Goal: Information Seeking & Learning: Learn about a topic

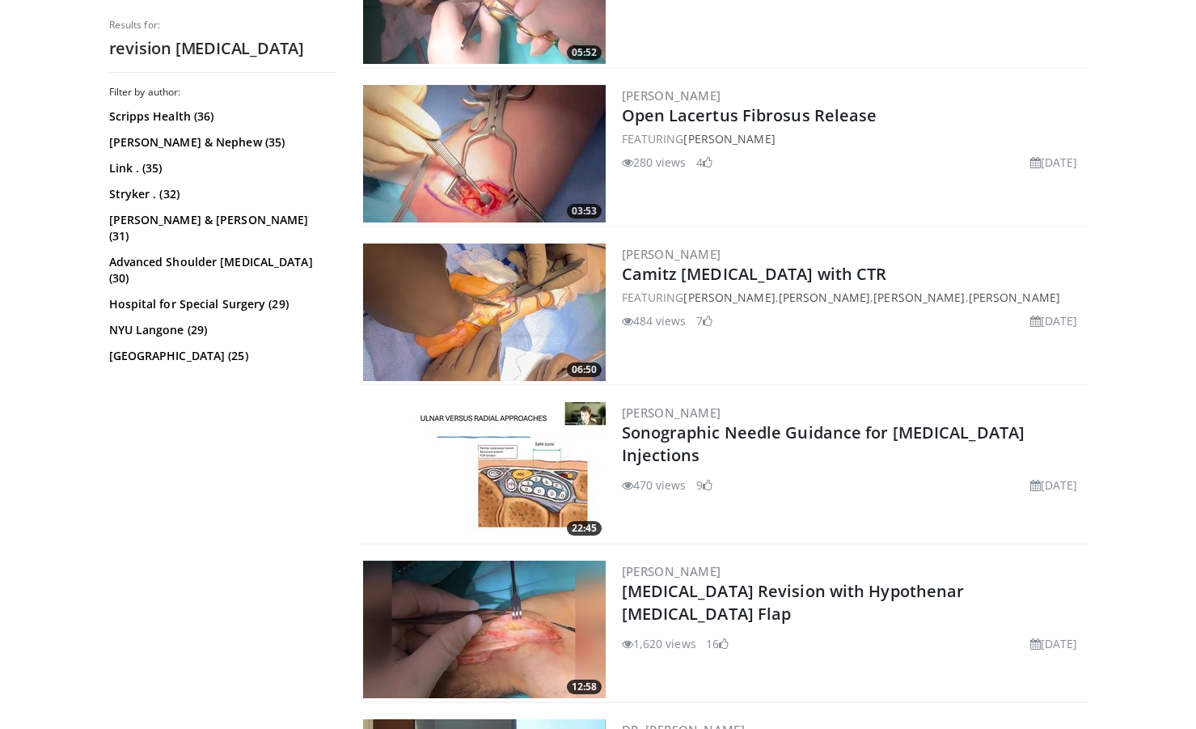
scroll to position [1137, 0]
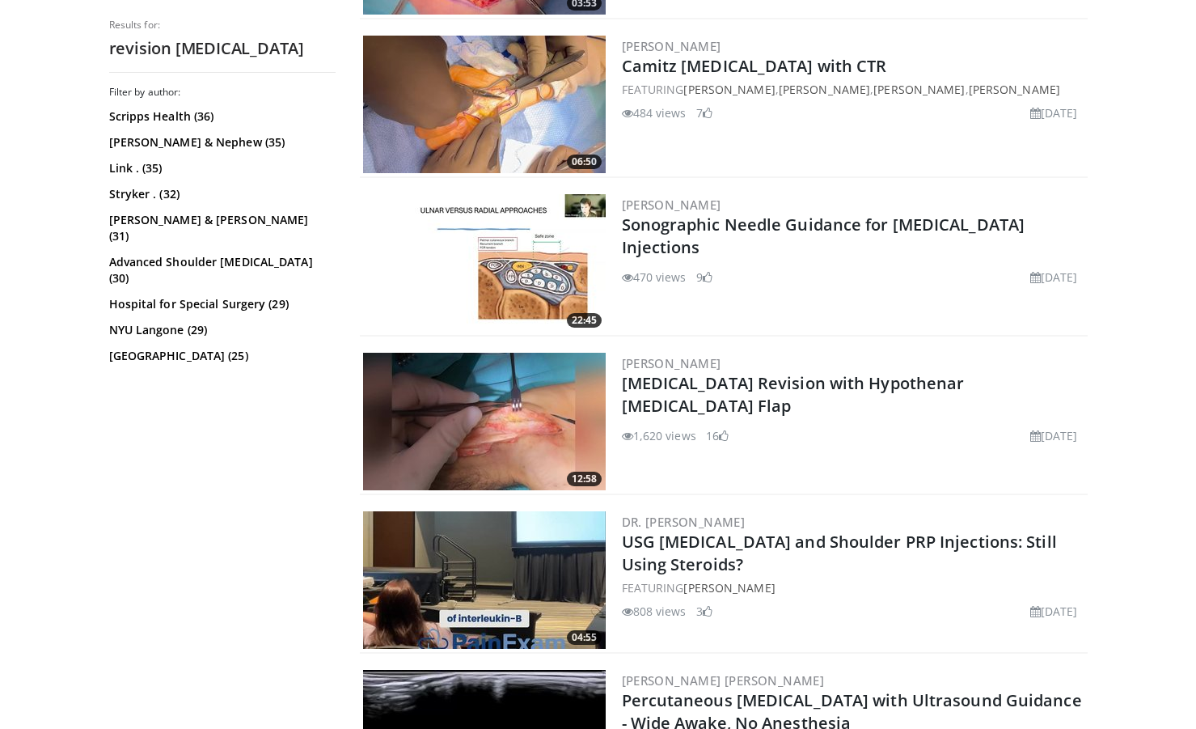
click at [501, 404] on img at bounding box center [484, 422] width 243 height 138
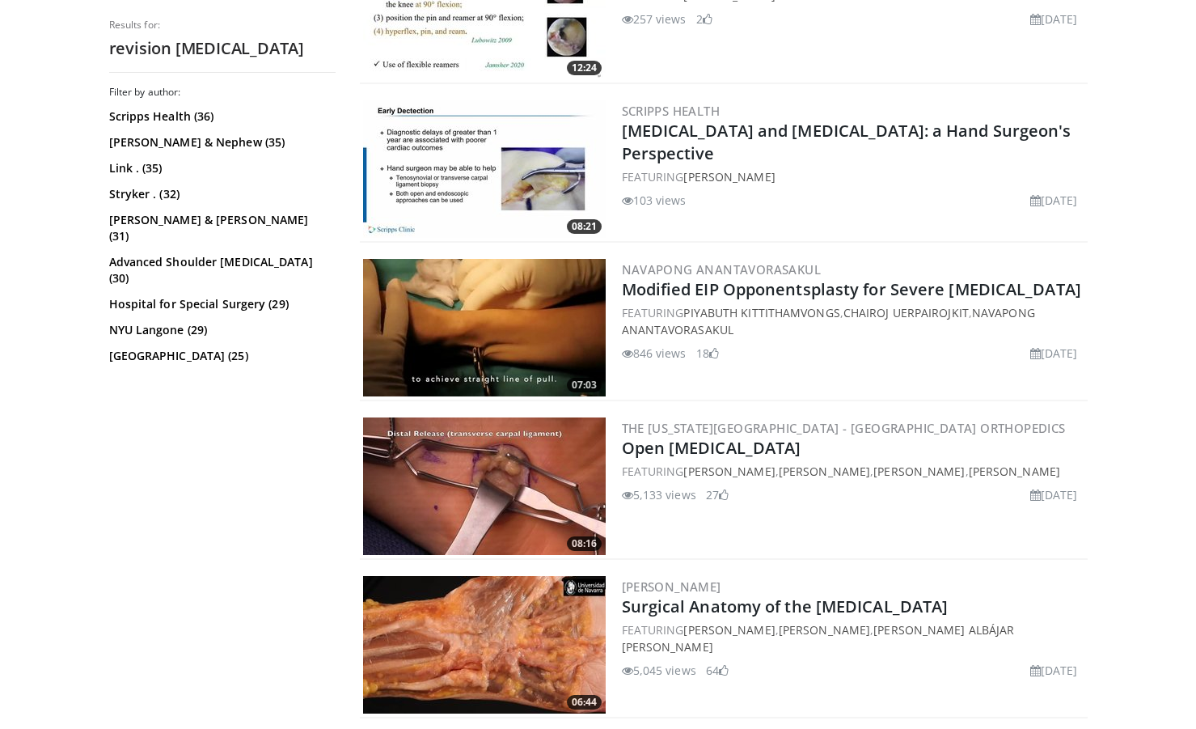
scroll to position [2220, 0]
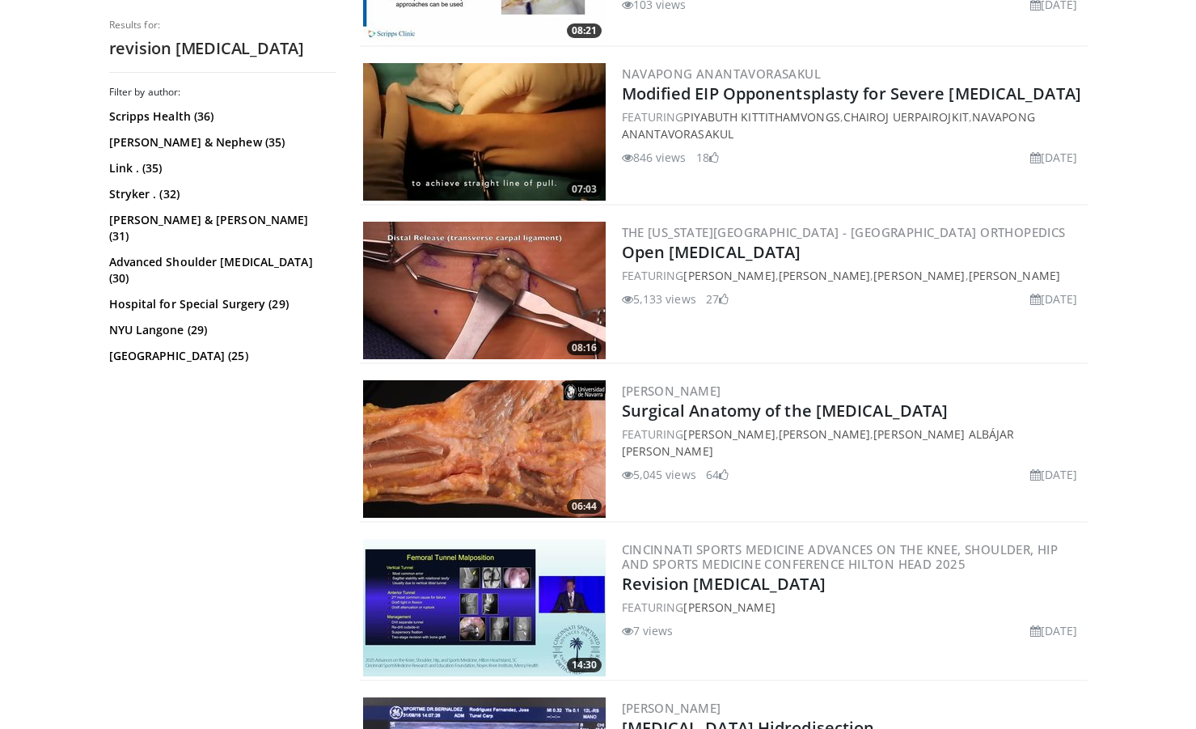
click at [500, 437] on img at bounding box center [484, 449] width 243 height 138
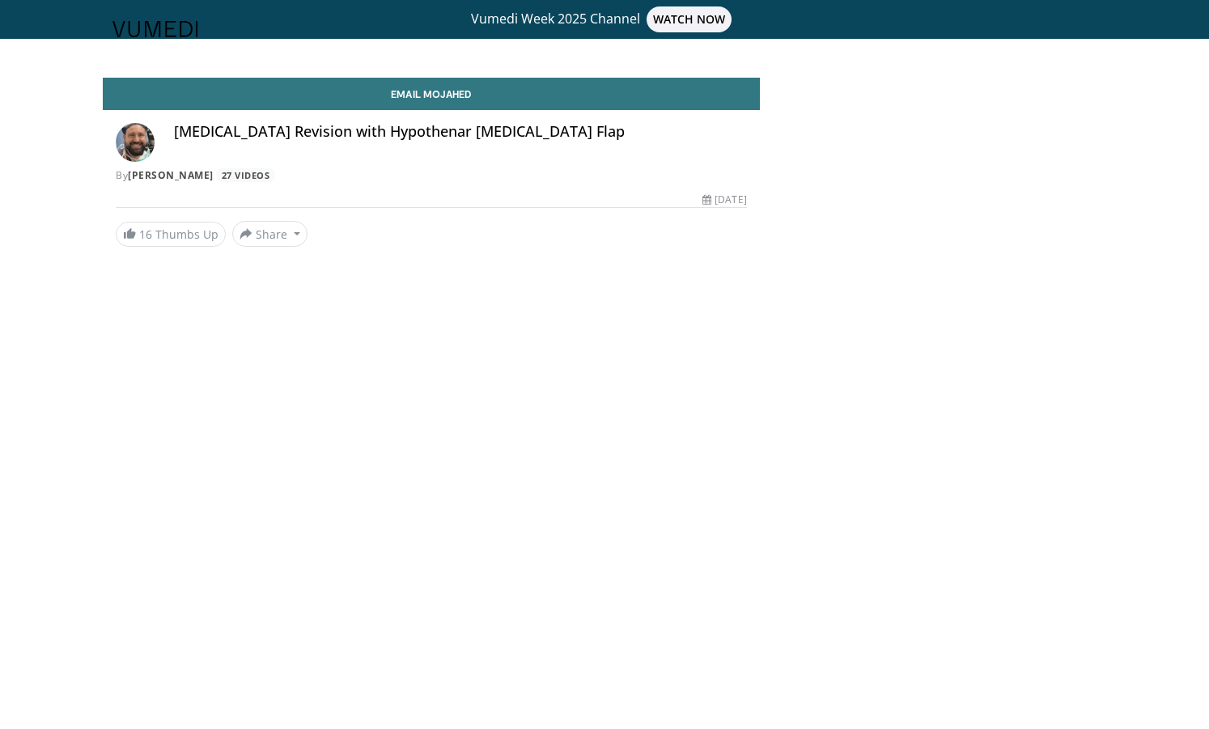
click at [682, 21] on header "Specialties Adult & Family Medicine Allergy, [MEDICAL_DATA], Immunology Anesthe…" at bounding box center [604, 29] width 1209 height 58
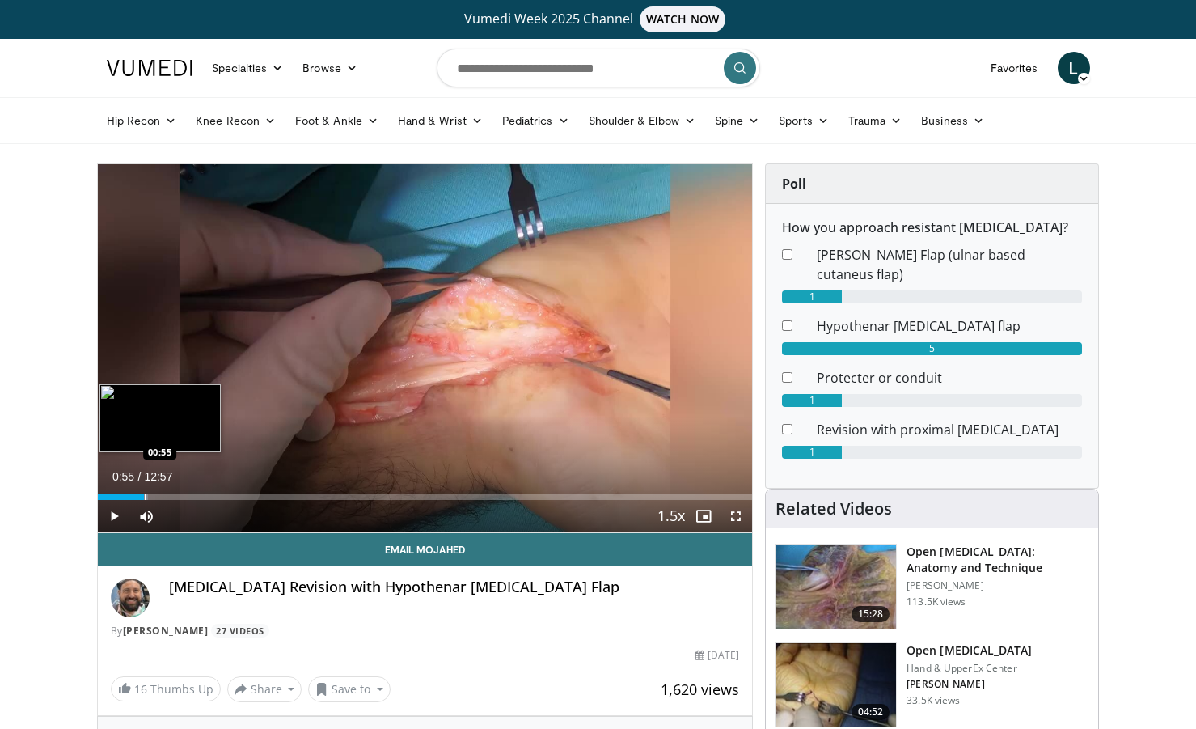
click at [144, 489] on div "Loaded : 7.70% 00:55 00:55" at bounding box center [425, 492] width 655 height 15
click at [125, 493] on div "Progress Bar" at bounding box center [126, 496] width 2 height 6
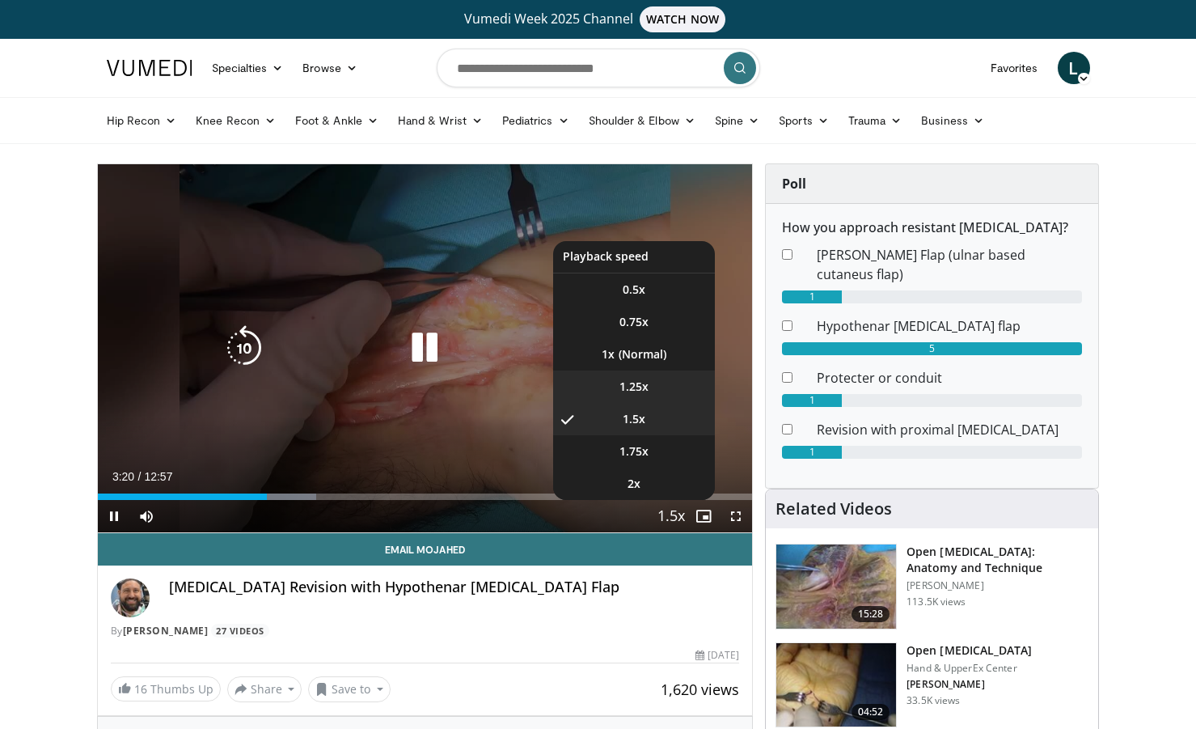
click at [662, 383] on li "1.25x" at bounding box center [634, 386] width 162 height 32
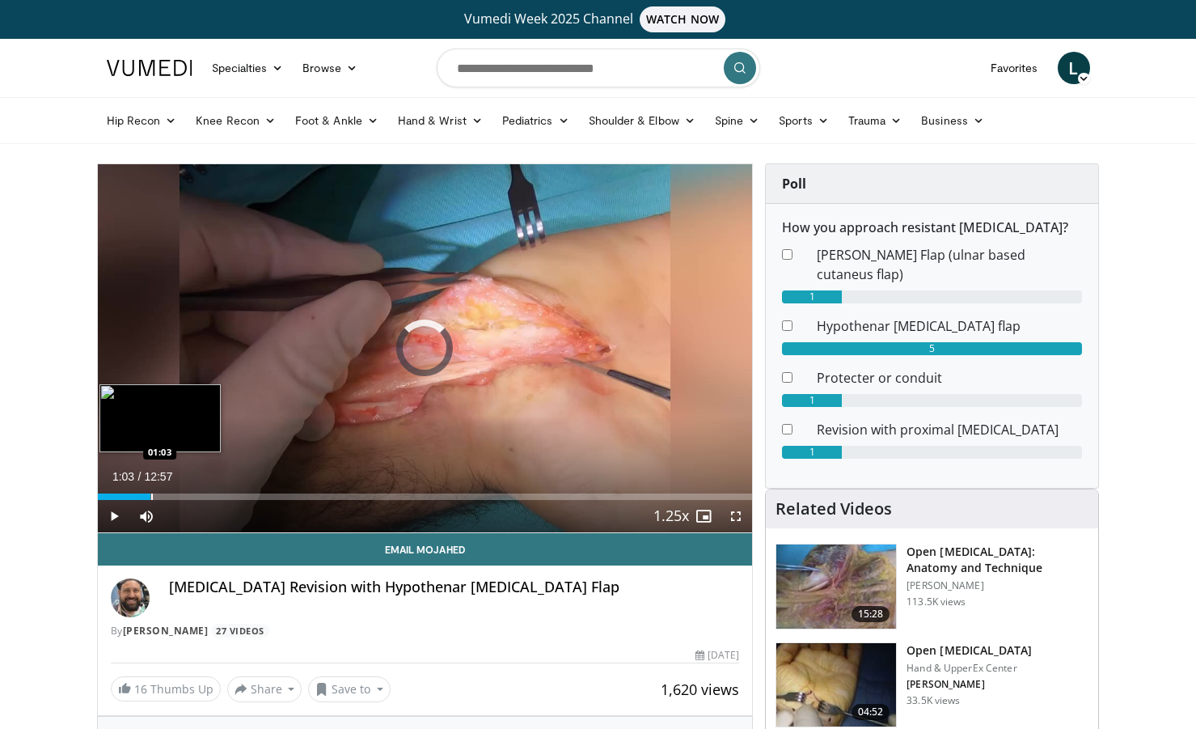
click at [151, 498] on div "Progress Bar" at bounding box center [152, 496] width 2 height 6
click at [136, 497] on div "01:04" at bounding box center [125, 496] width 54 height 6
click at [128, 496] on div "Progress Bar" at bounding box center [129, 496] width 2 height 6
click at [118, 498] on div "Progress Bar" at bounding box center [119, 496] width 2 height 6
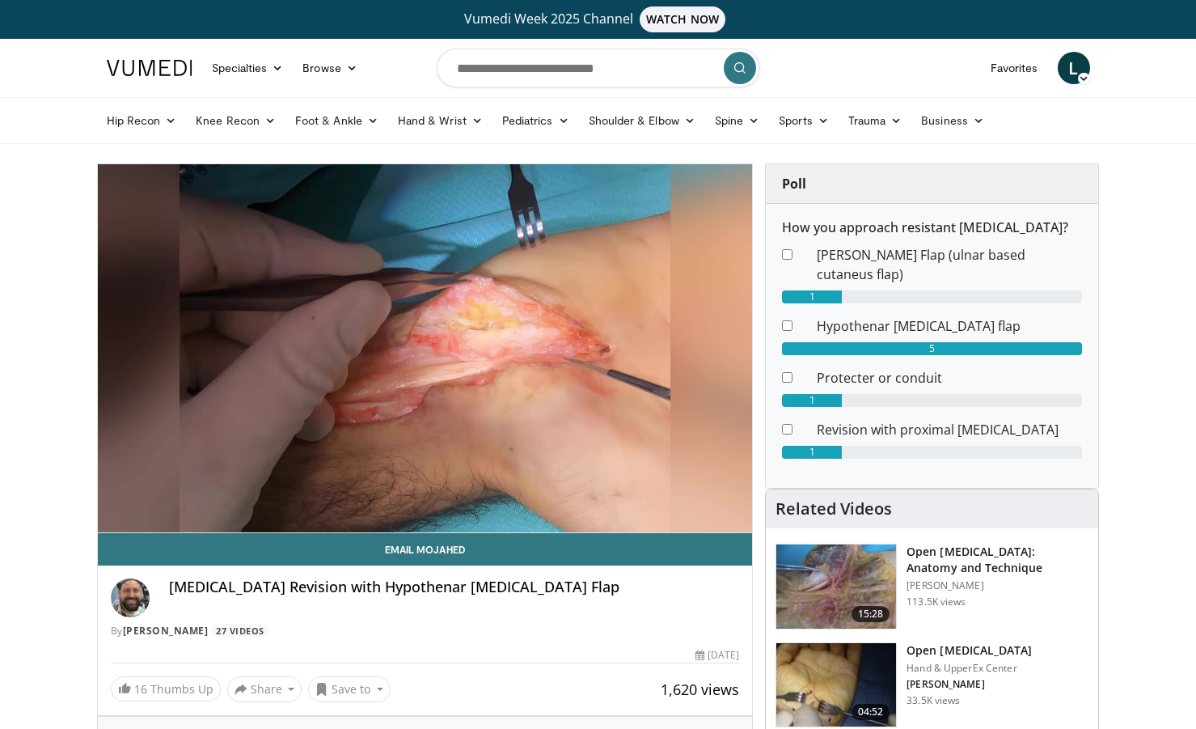
click at [324, 493] on video-js "**********" at bounding box center [425, 348] width 655 height 369
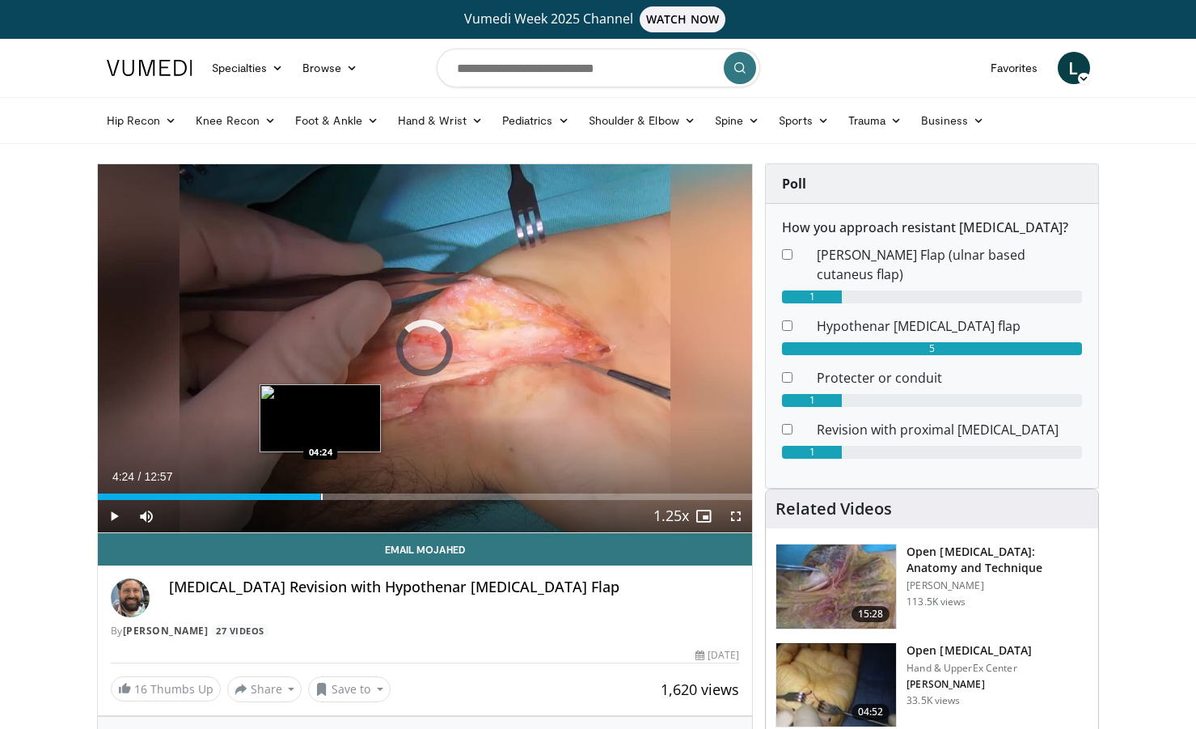
click at [321, 495] on div "Progress Bar" at bounding box center [322, 496] width 2 height 6
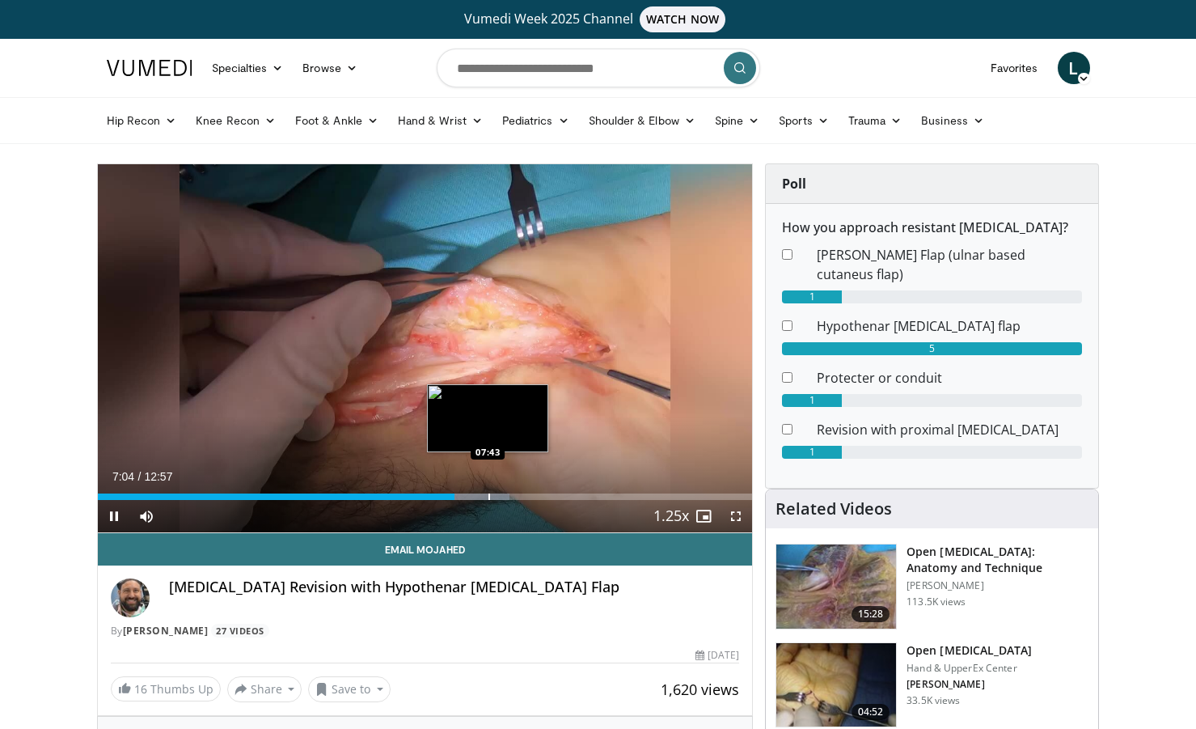
click at [489, 493] on div "Progress Bar" at bounding box center [490, 496] width 2 height 6
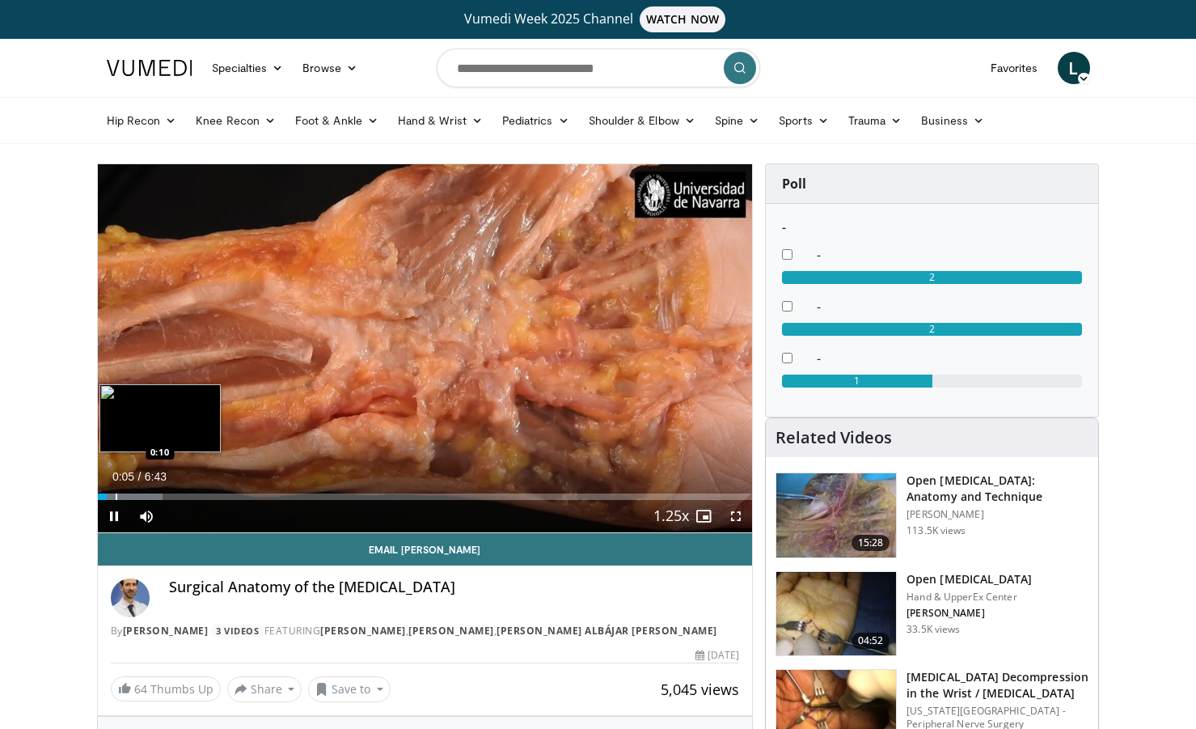
click at [116, 496] on div "Progress Bar" at bounding box center [117, 496] width 2 height 6
click at [117, 494] on div "Progress Bar" at bounding box center [117, 496] width 2 height 6
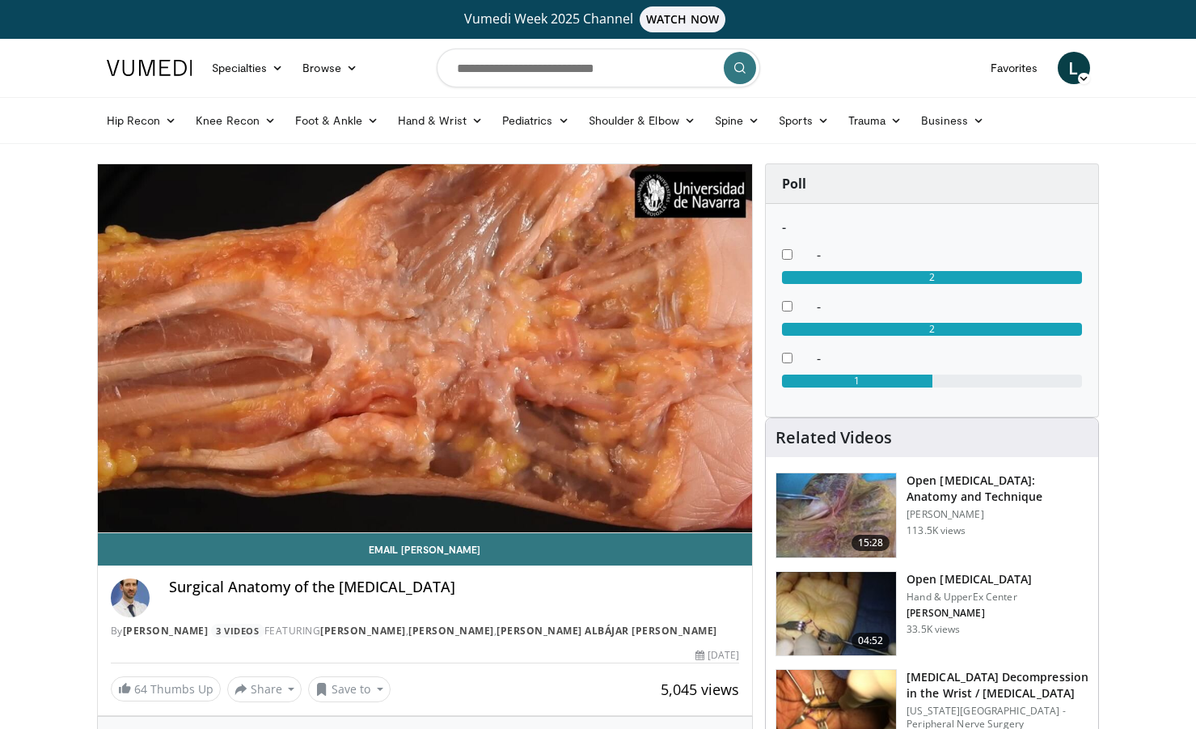
click at [856, 509] on img at bounding box center [837, 515] width 120 height 84
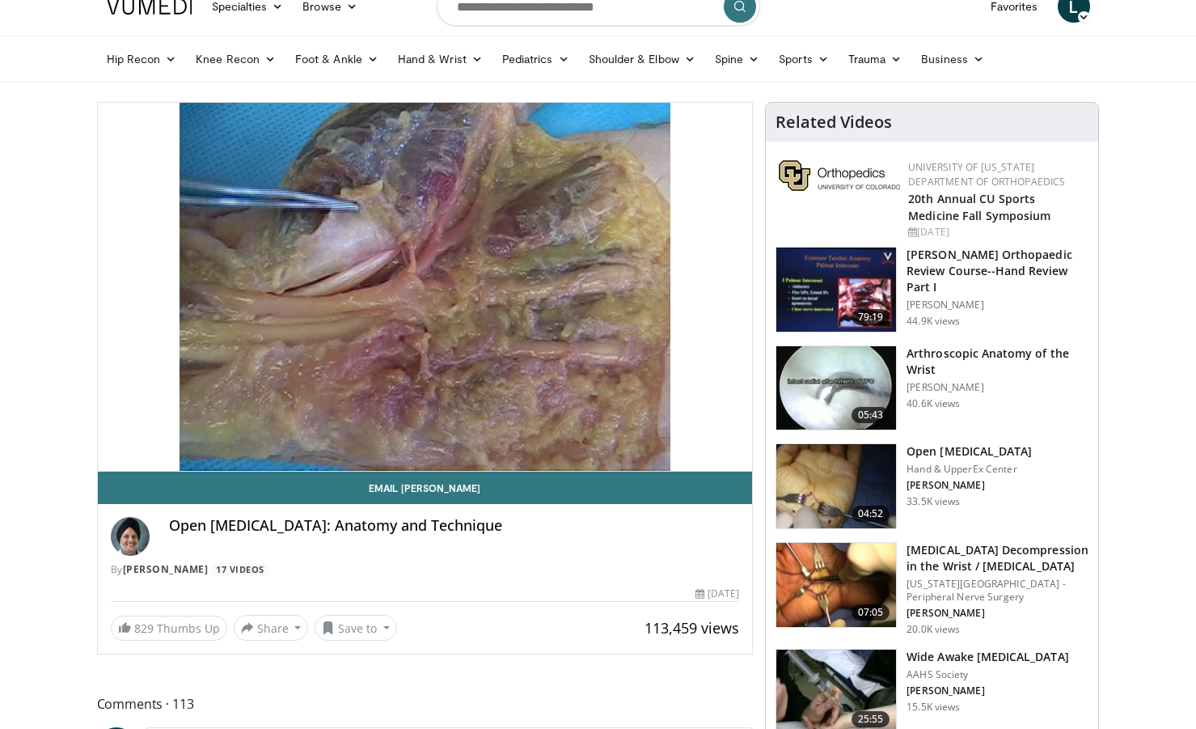
scroll to position [45, 0]
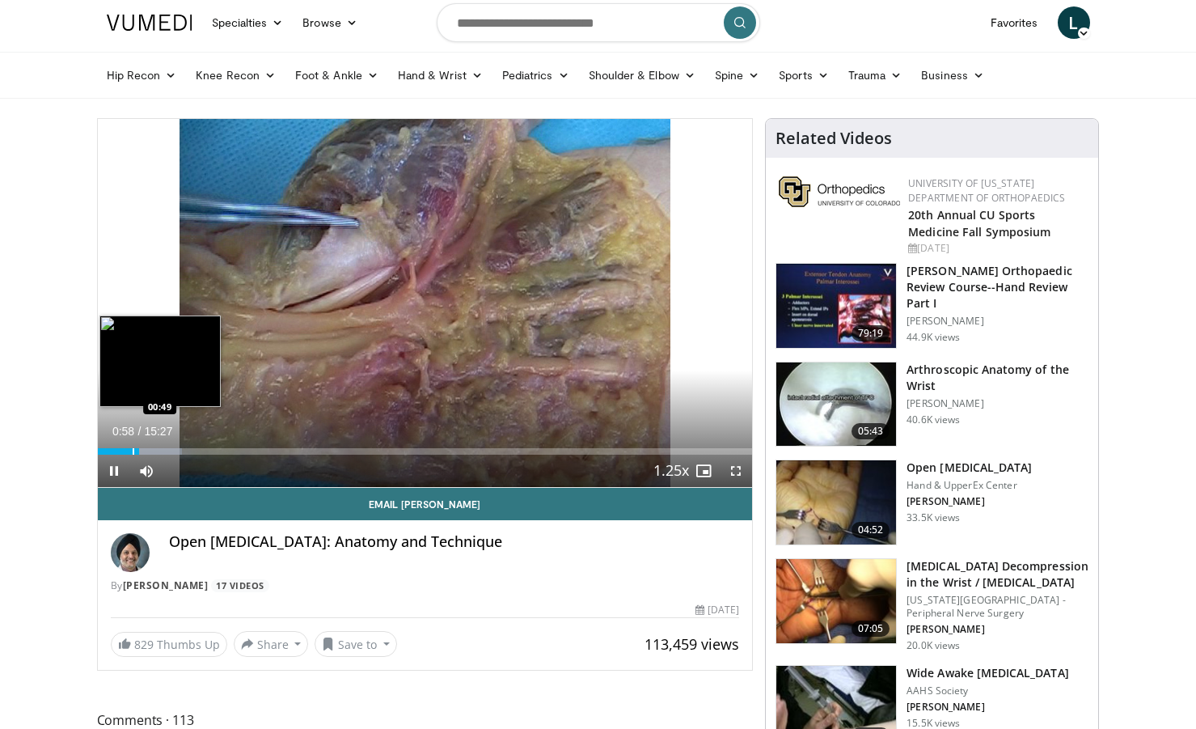
click at [133, 452] on div "Progress Bar" at bounding box center [134, 451] width 2 height 6
click at [125, 451] on div "Progress Bar" at bounding box center [126, 451] width 2 height 6
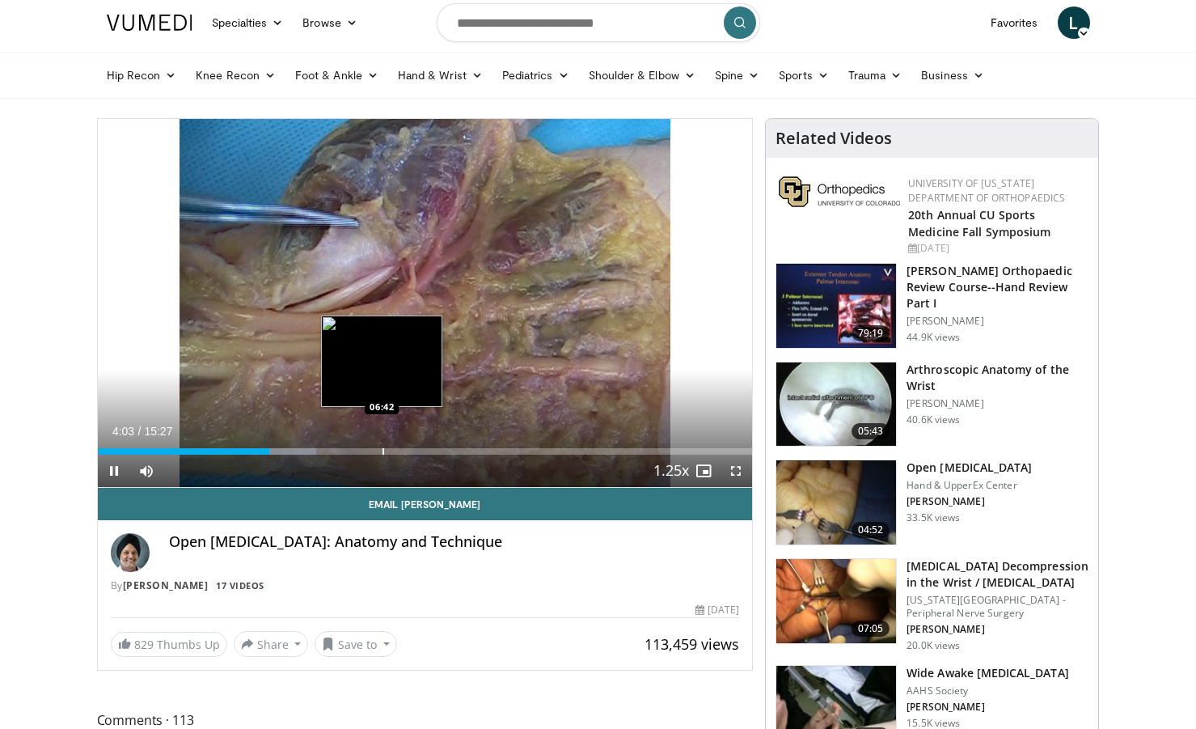
click at [383, 452] on div "Progress Bar" at bounding box center [384, 451] width 2 height 6
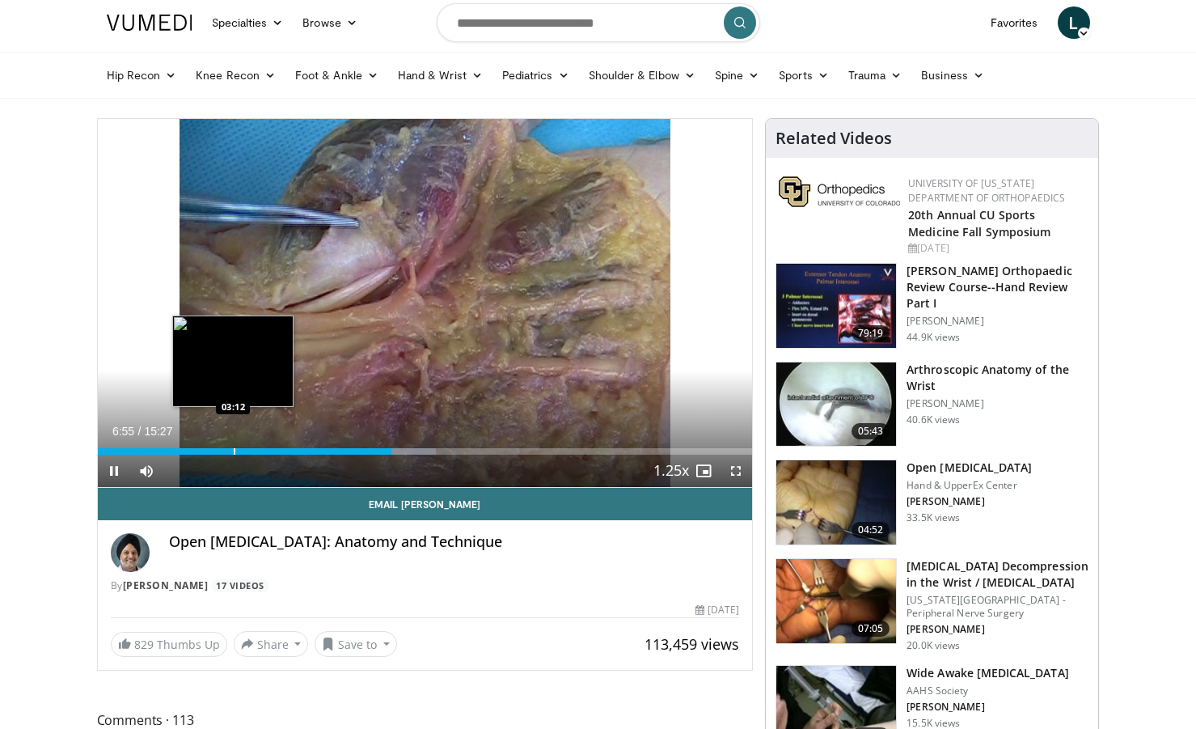
click at [234, 453] on div "Progress Bar" at bounding box center [235, 451] width 2 height 6
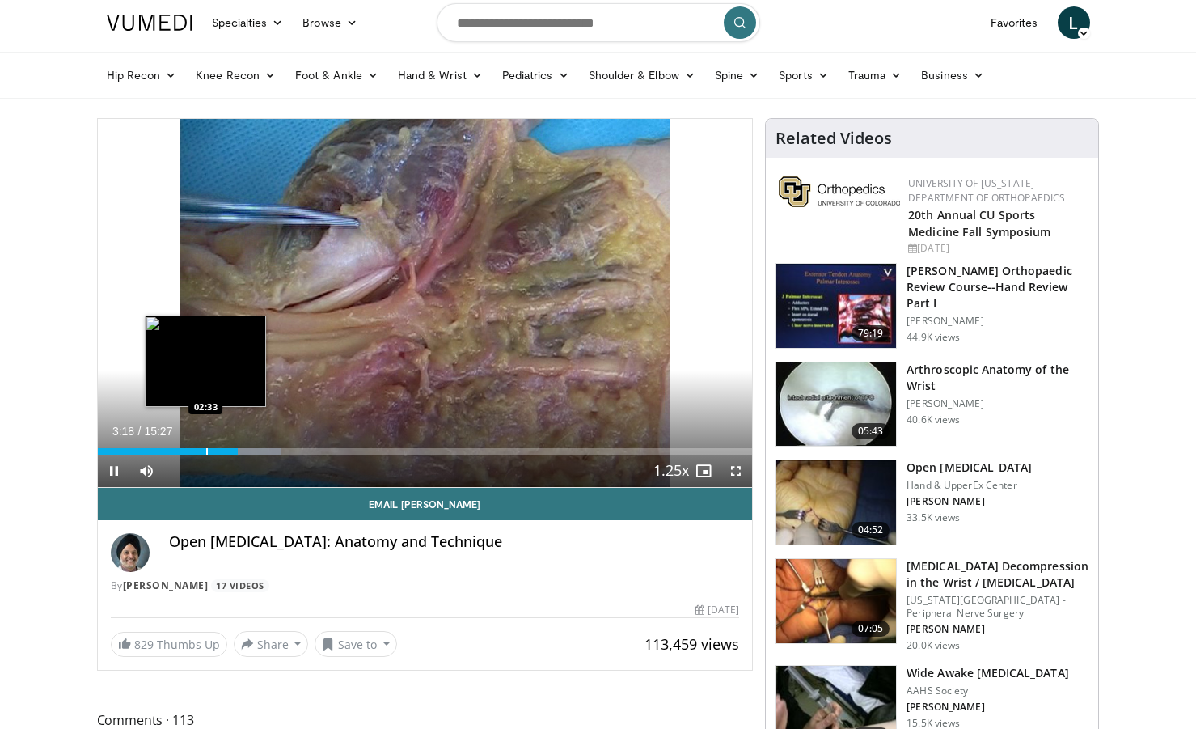
click at [206, 450] on div "Progress Bar" at bounding box center [207, 451] width 2 height 6
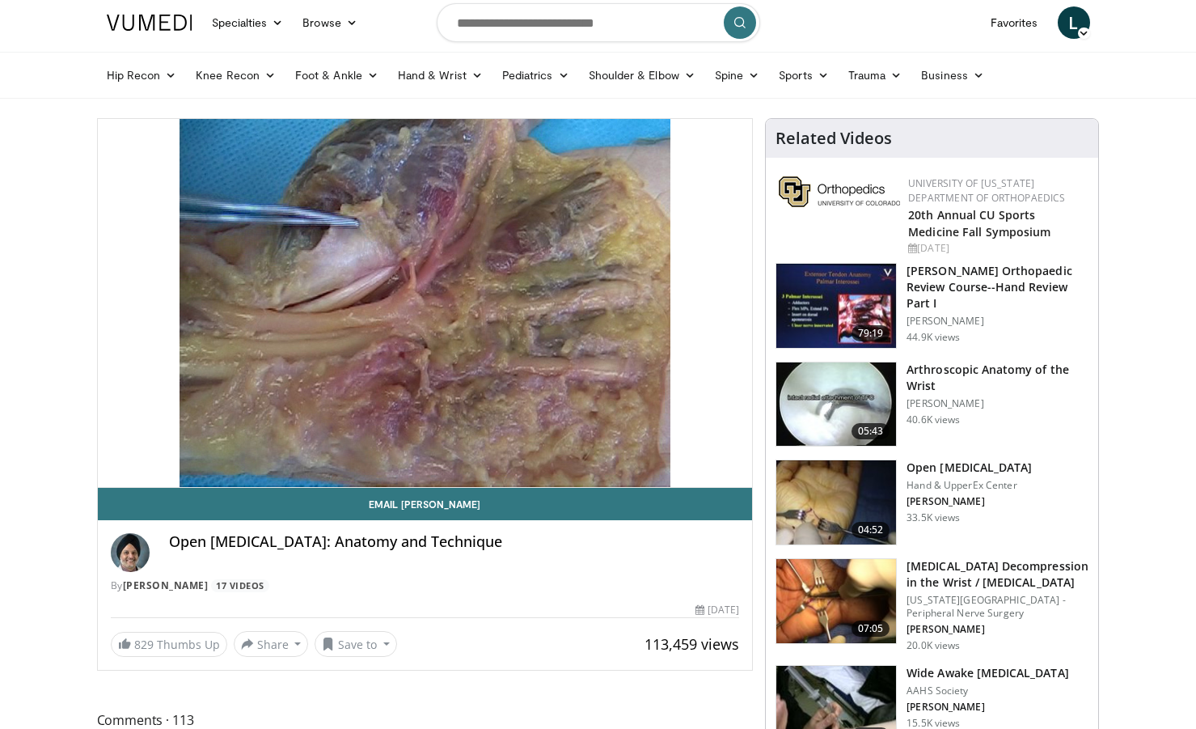
click at [415, 453] on div "10 seconds Tap to unmute" at bounding box center [425, 303] width 655 height 368
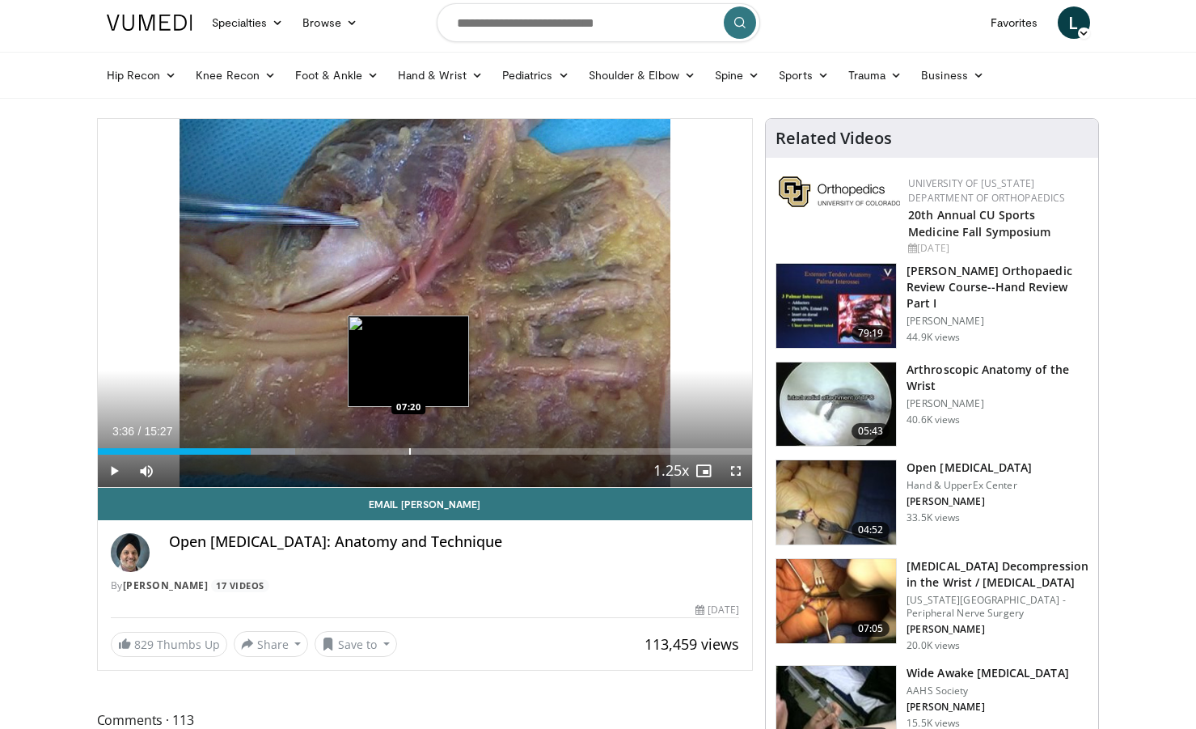
click at [411, 450] on div "Progress Bar" at bounding box center [410, 451] width 2 height 6
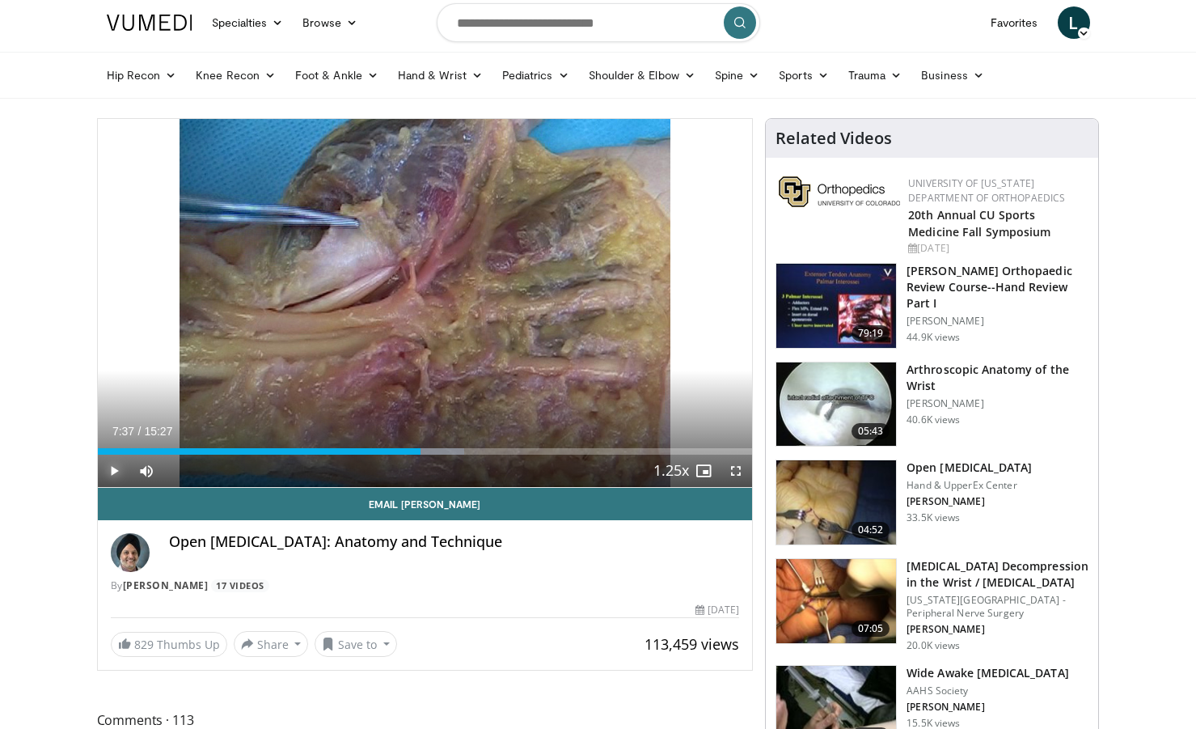
click at [108, 465] on span "Video Player" at bounding box center [114, 471] width 32 height 32
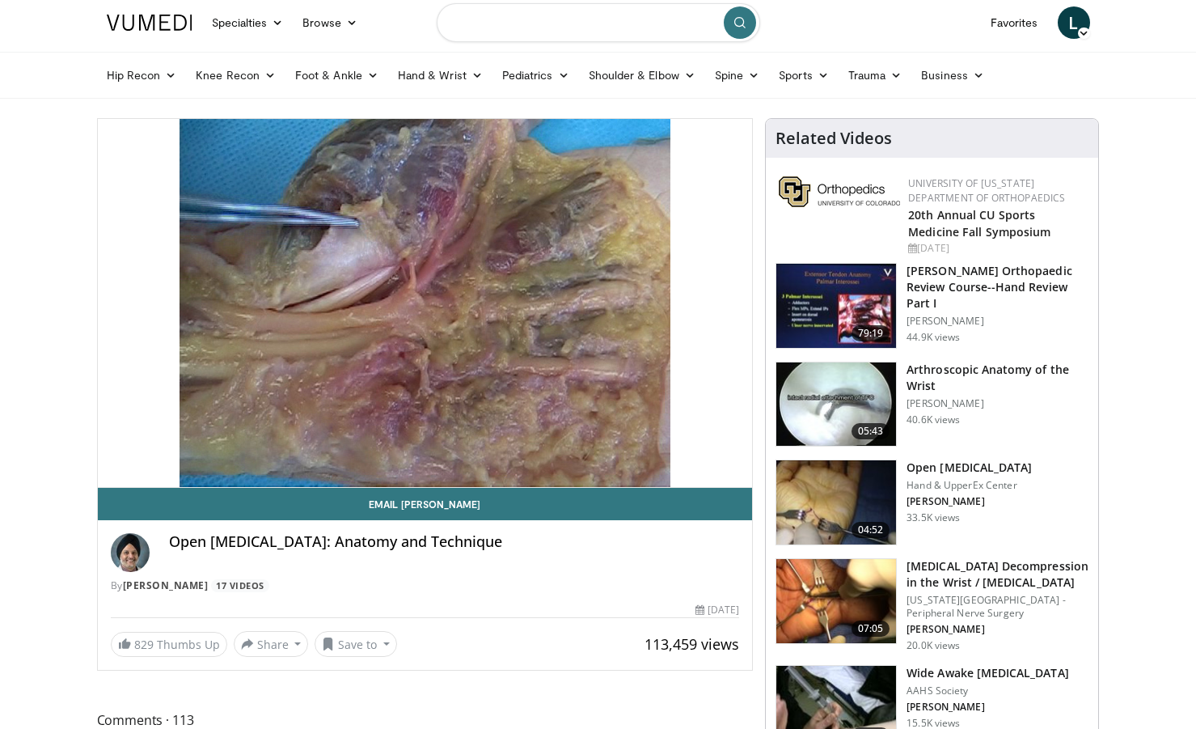
click at [517, 20] on input "Search topics, interventions" at bounding box center [599, 22] width 324 height 39
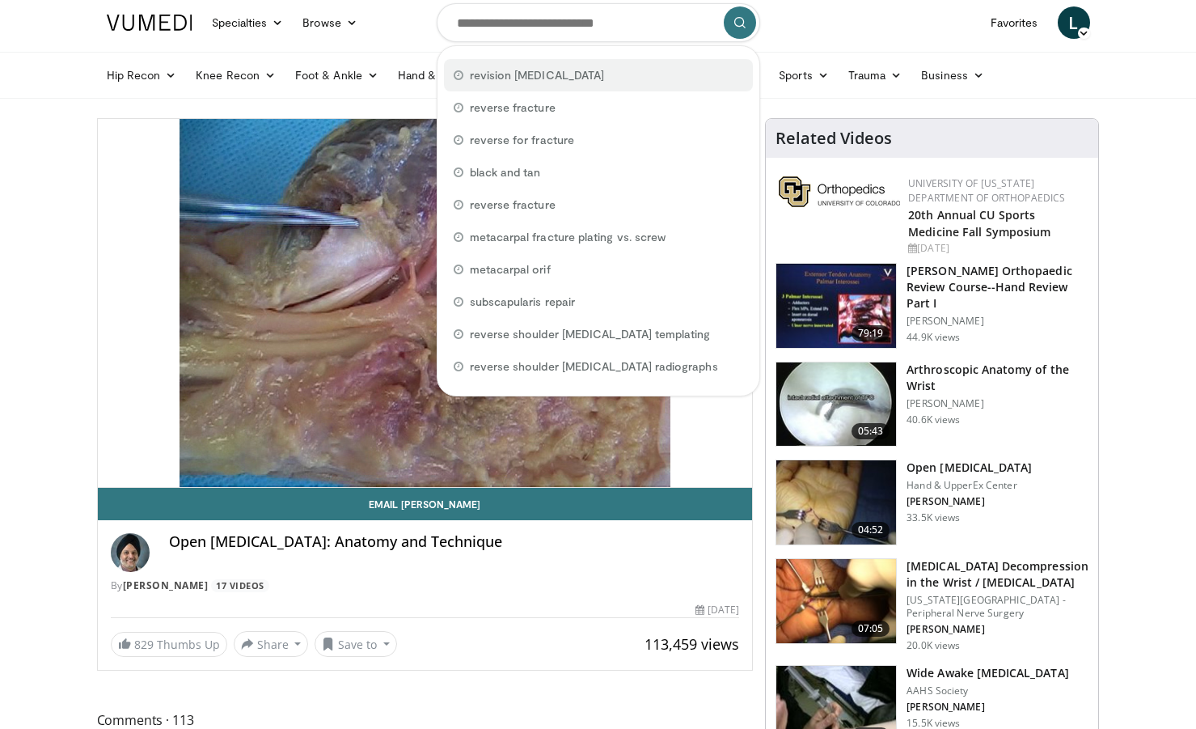
click at [529, 73] on span "revision [MEDICAL_DATA]" at bounding box center [537, 75] width 135 height 16
type input "**********"
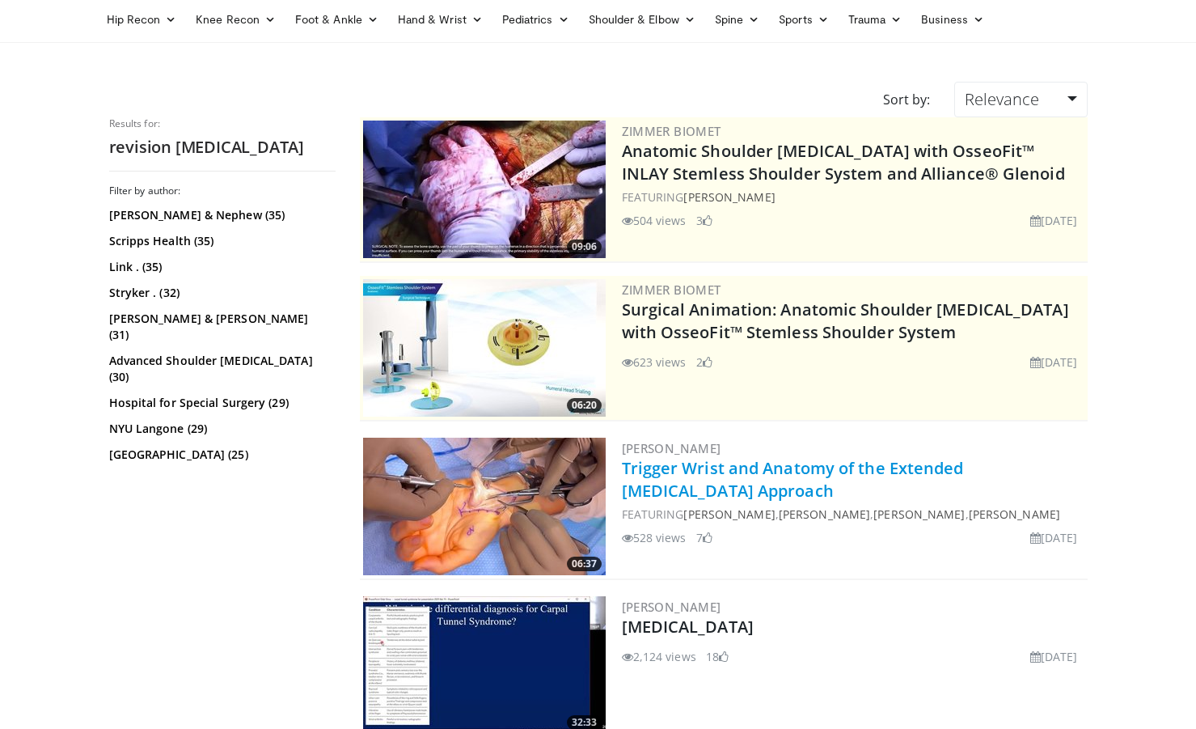
scroll to position [265, 0]
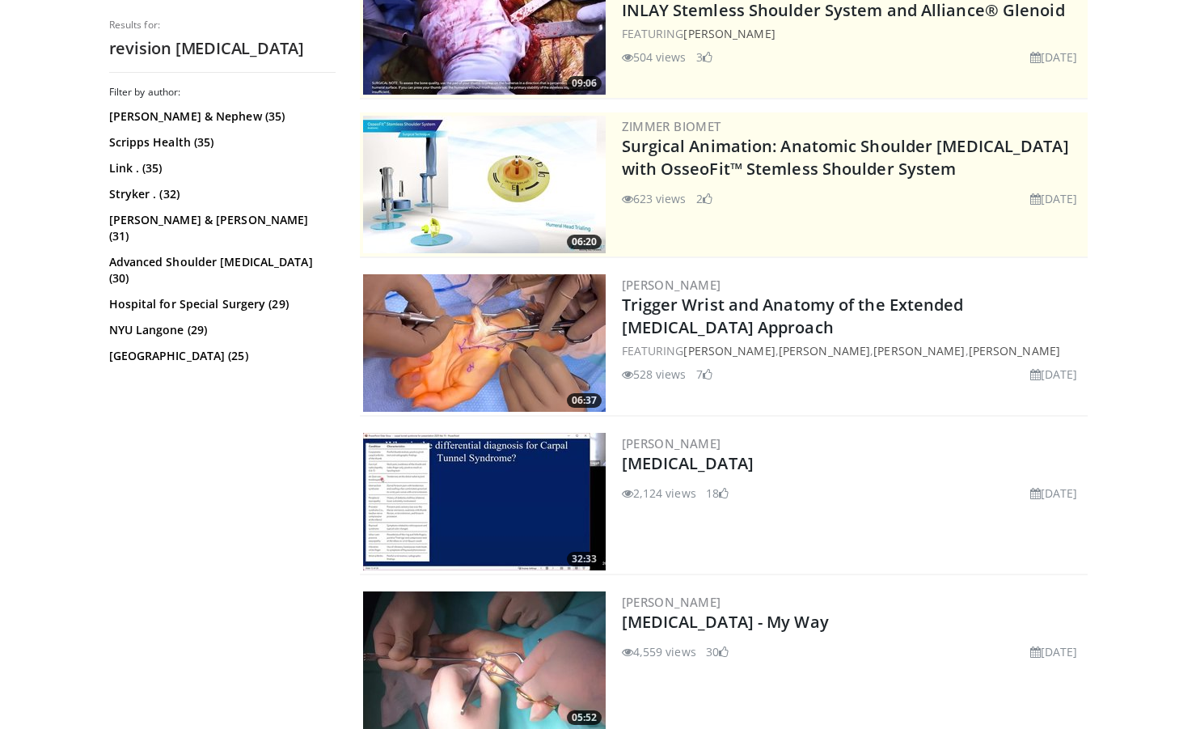
click at [527, 332] on img at bounding box center [484, 343] width 243 height 138
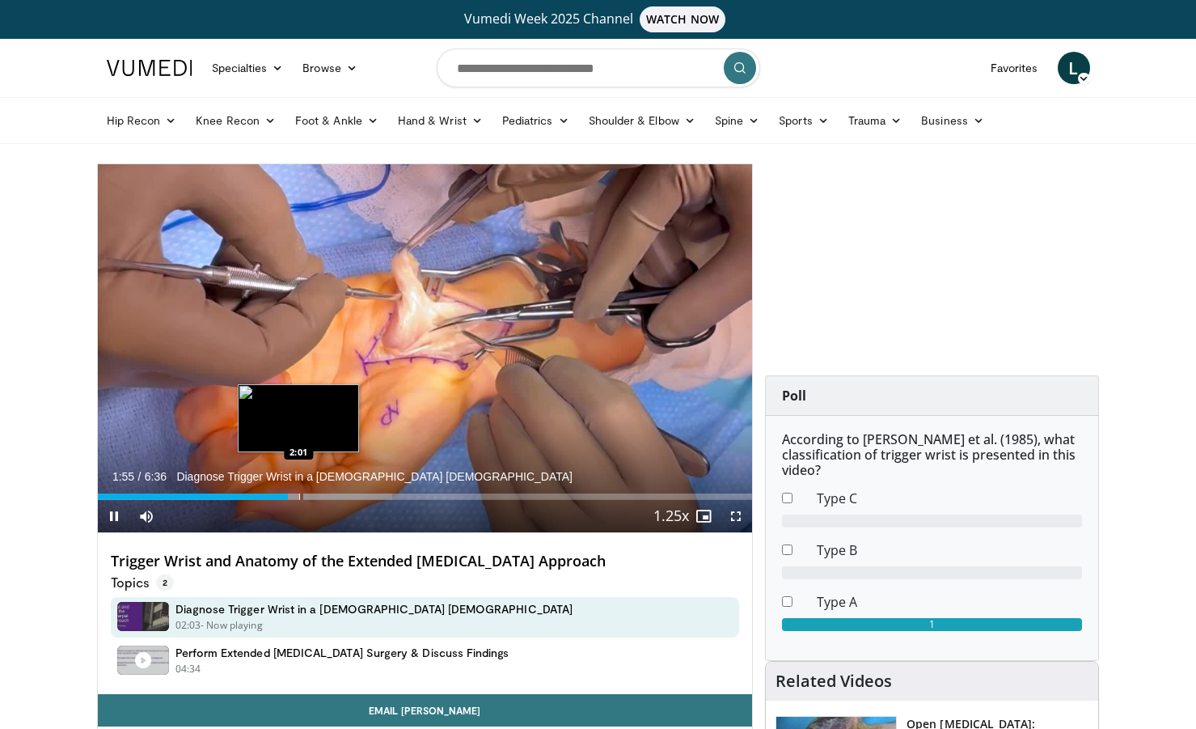
click at [299, 497] on div "Progress Bar" at bounding box center [300, 496] width 2 height 6
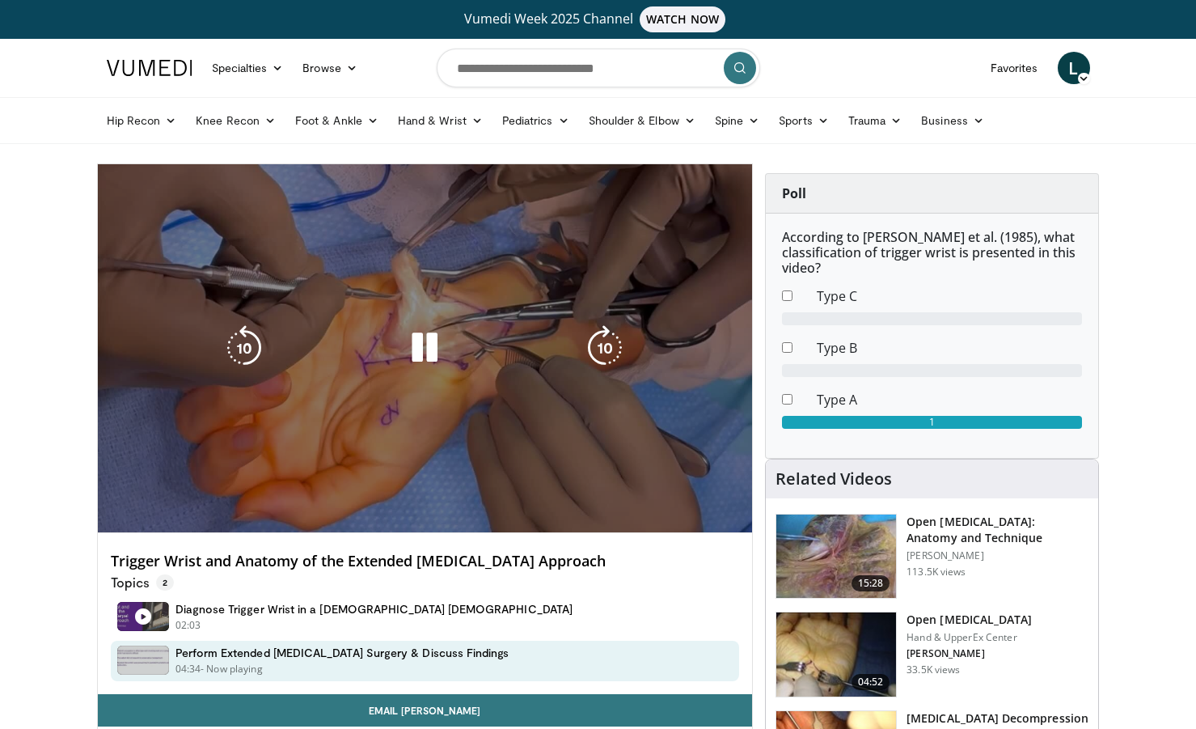
click at [184, 348] on div "10 seconds Tap to unmute" at bounding box center [425, 348] width 655 height 368
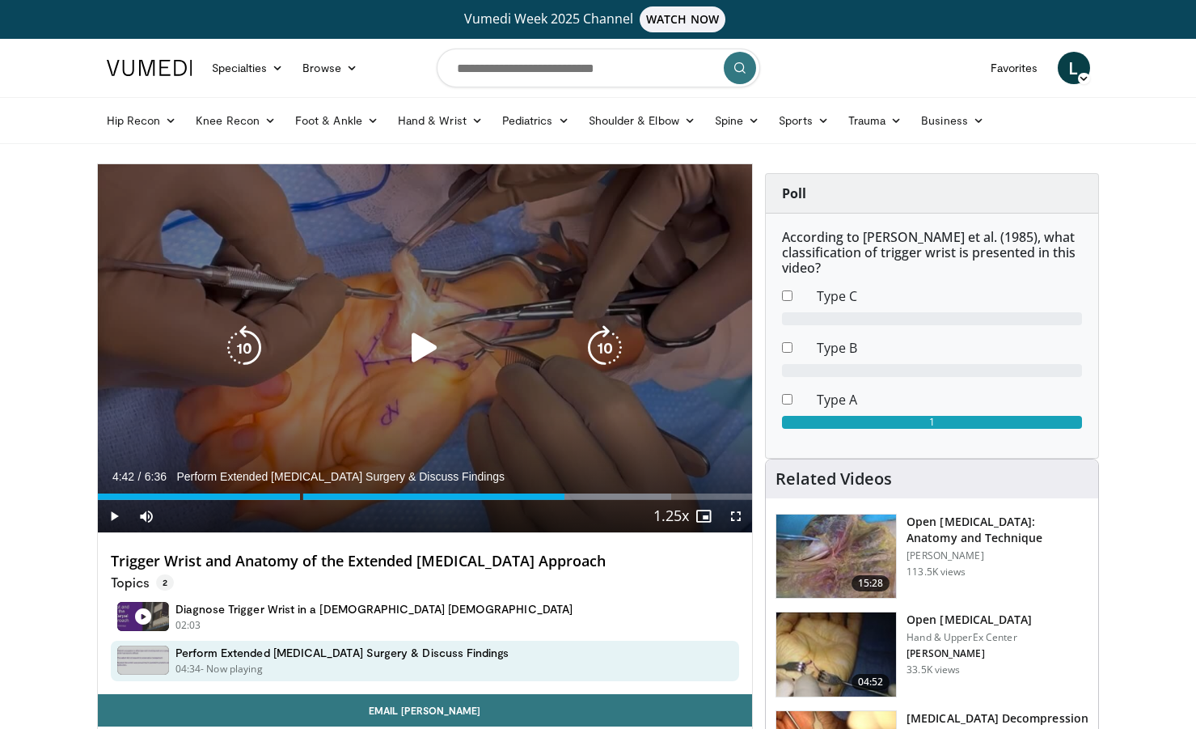
click at [421, 352] on icon "Video Player" at bounding box center [424, 347] width 45 height 45
click at [591, 365] on icon "Video Player" at bounding box center [604, 347] width 45 height 45
click at [433, 350] on icon "Video Player" at bounding box center [424, 347] width 45 height 45
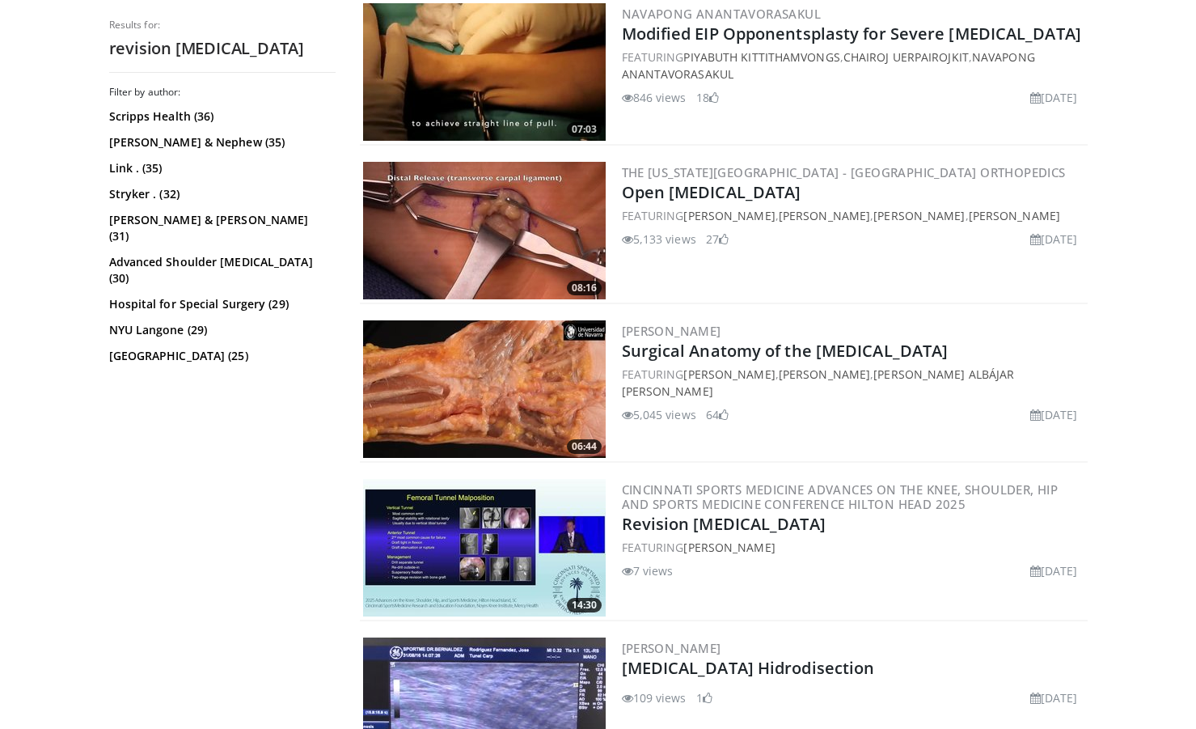
scroll to position [2337, 0]
